Goal: Task Accomplishment & Management: Use online tool/utility

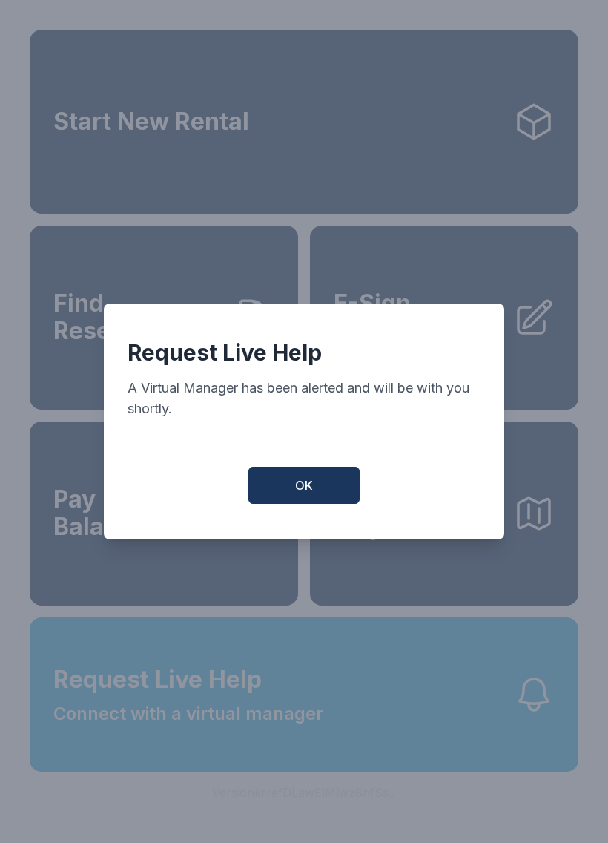
click at [294, 504] on button "OK" at bounding box center [304, 485] width 111 height 37
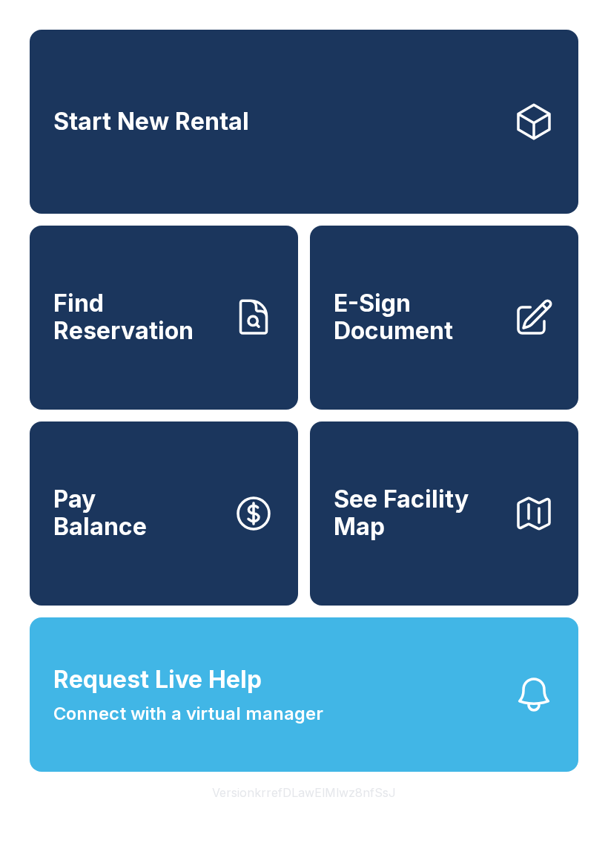
click at [442, 335] on span "E-Sign Document" at bounding box center [418, 317] width 168 height 54
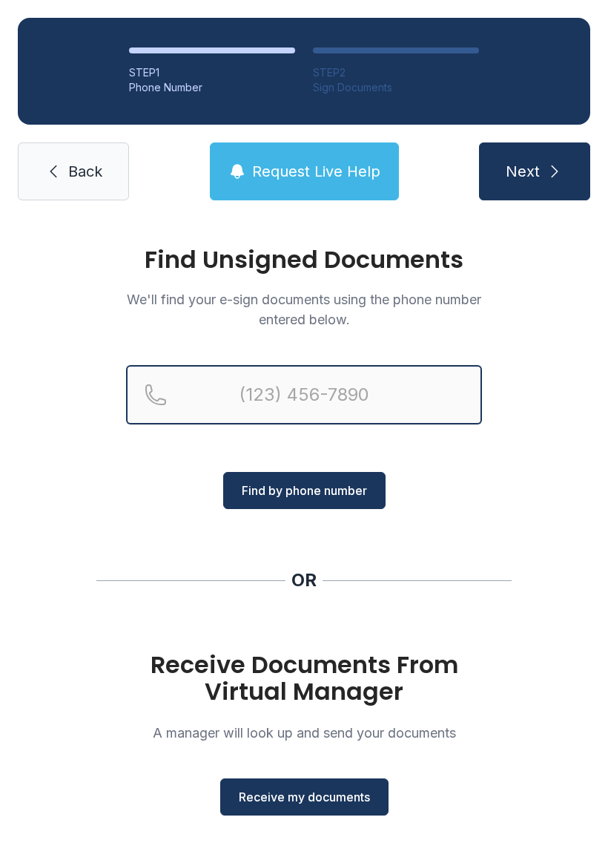
click at [255, 412] on input "Reservation phone number" at bounding box center [304, 394] width 356 height 59
type input "[PHONE_NUMBER]"
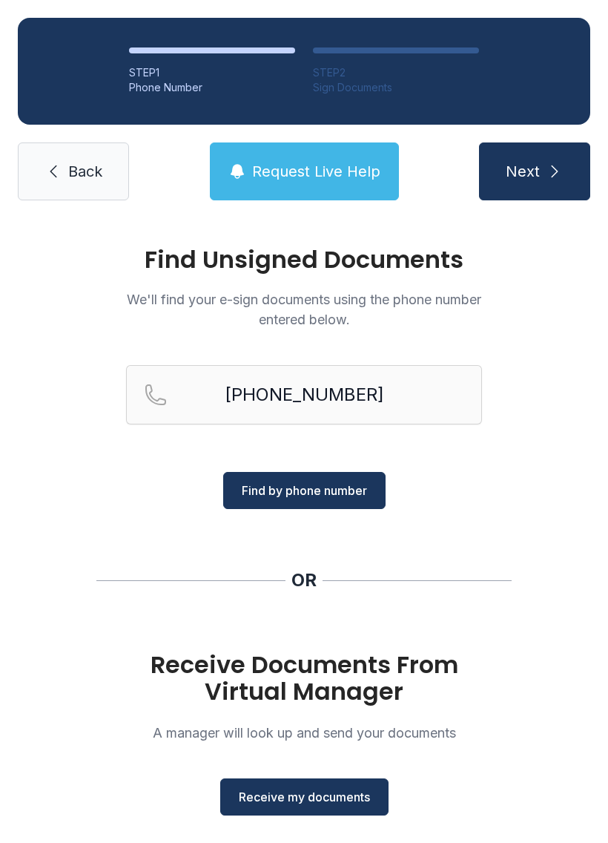
click at [323, 491] on span "Find by phone number" at bounding box center [304, 490] width 125 height 18
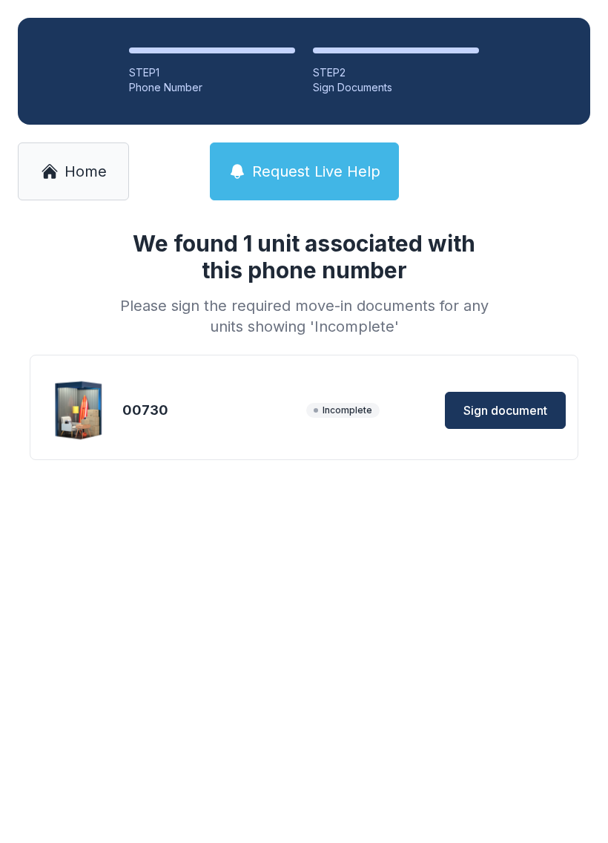
click at [511, 415] on span "Sign document" at bounding box center [506, 410] width 84 height 18
click at [87, 177] on span "Home" at bounding box center [86, 171] width 42 height 21
